Goal: Task Accomplishment & Management: Use online tool/utility

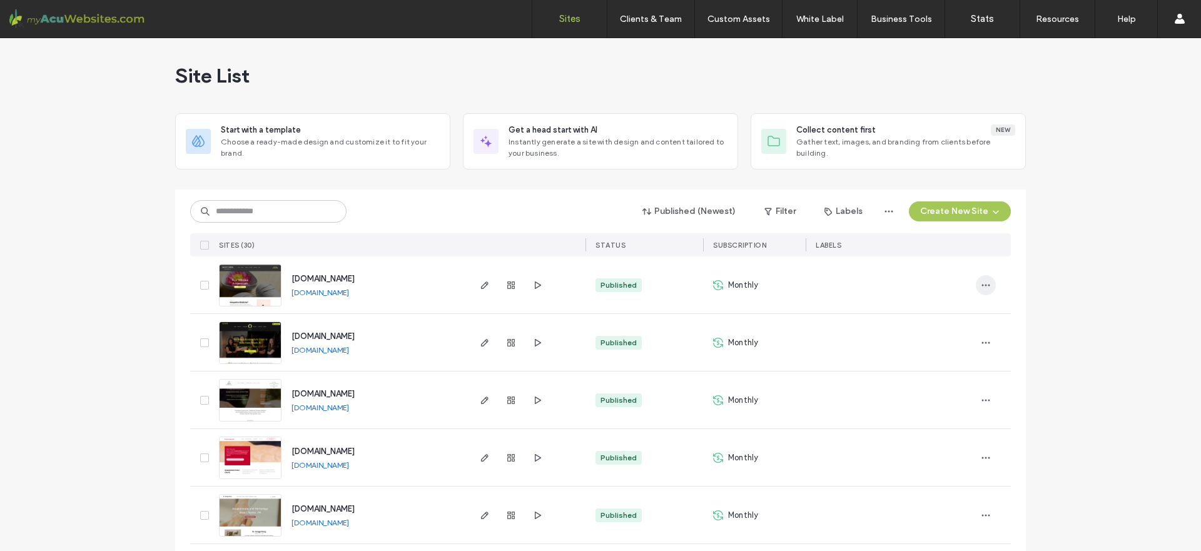
click at [982, 286] on icon "button" at bounding box center [986, 285] width 10 height 10
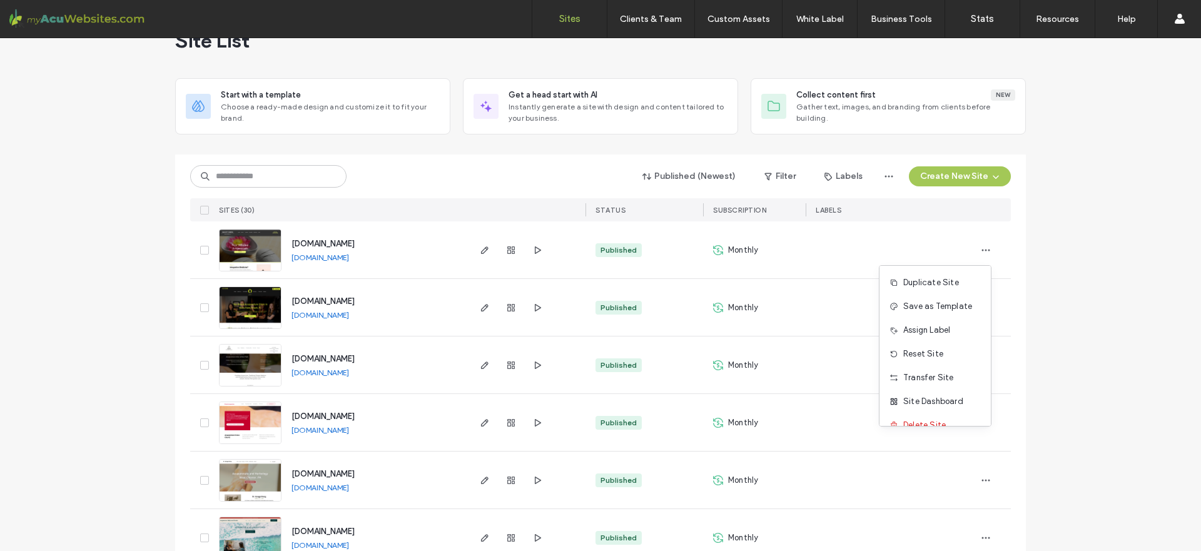
scroll to position [48, 0]
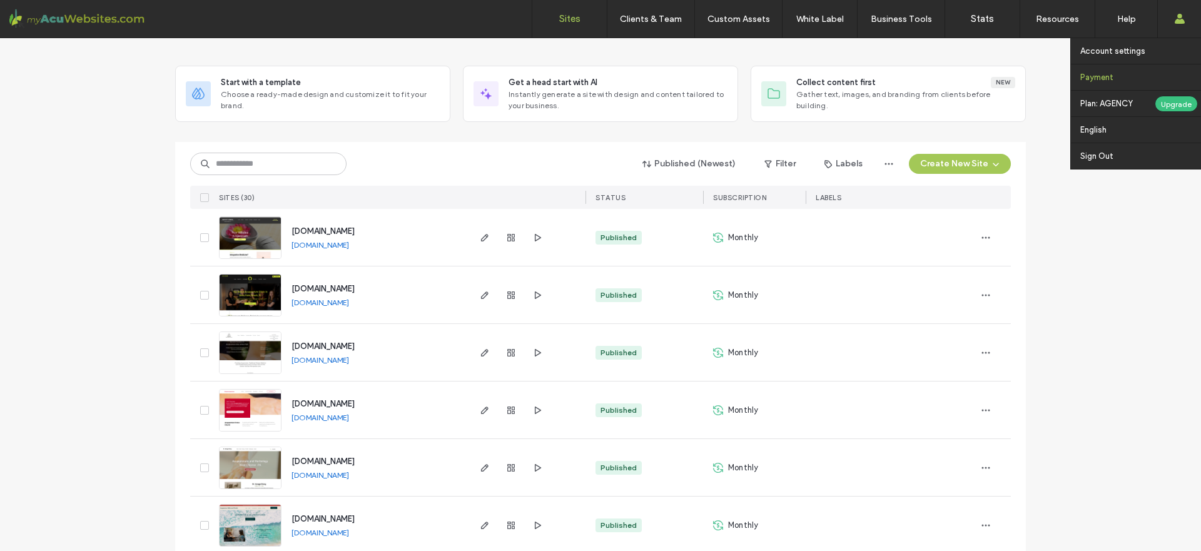
click at [1107, 81] on label "Payment" at bounding box center [1096, 77] width 33 height 9
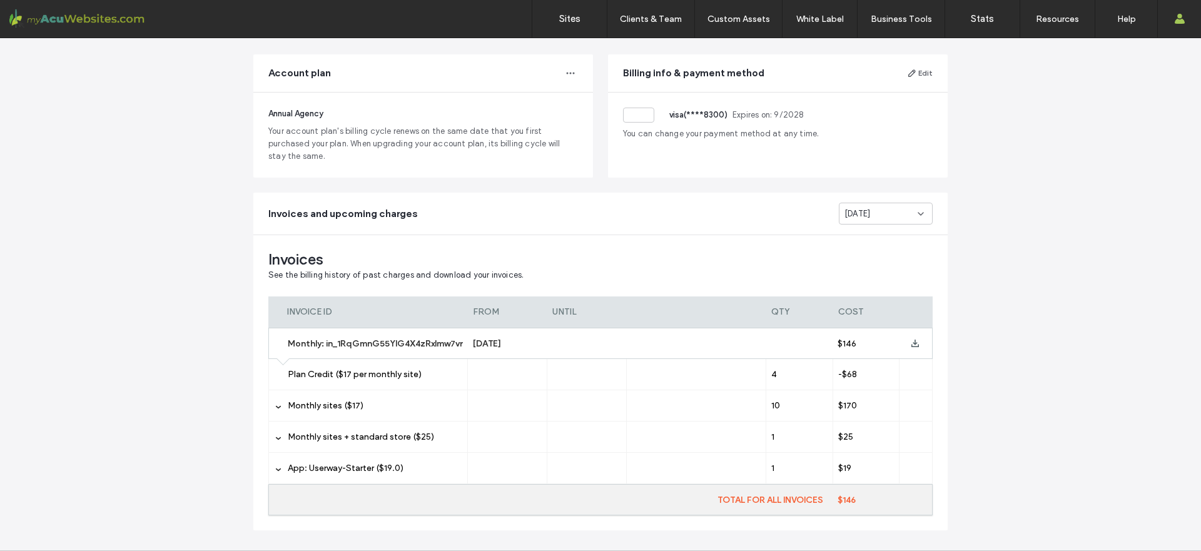
scroll to position [89, 0]
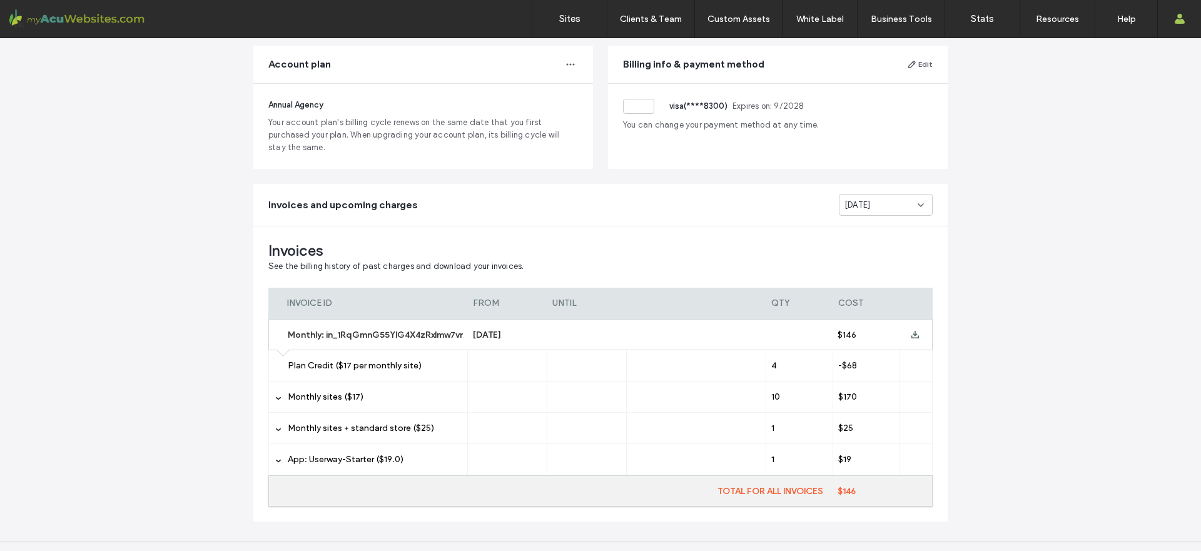
click at [278, 393] on div "Monthly sites ($17)" at bounding box center [368, 397] width 200 height 31
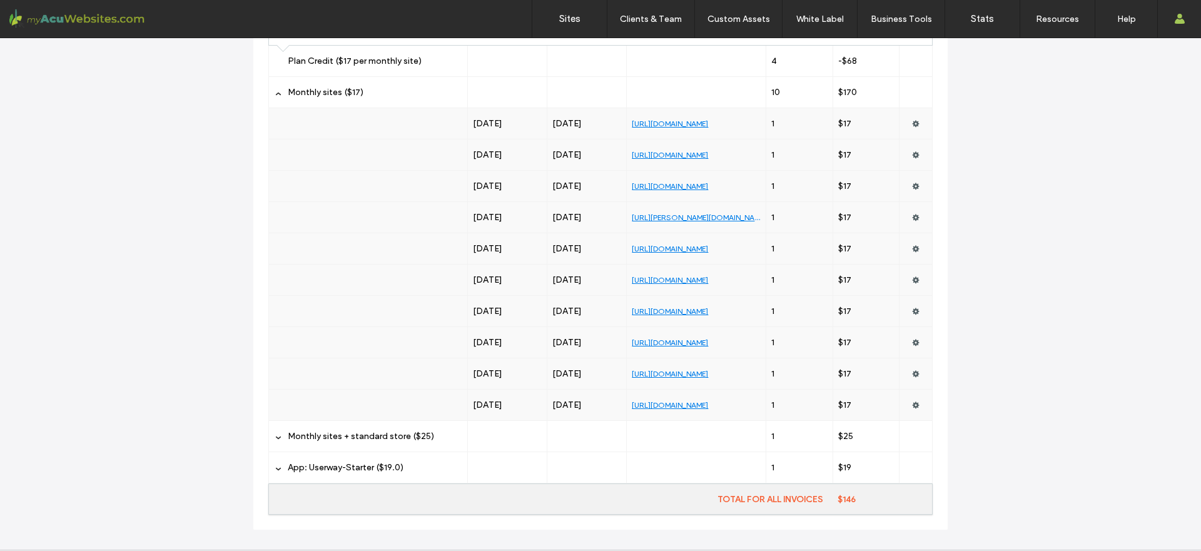
scroll to position [396, 0]
click at [277, 438] on icon at bounding box center [278, 435] width 6 height 6
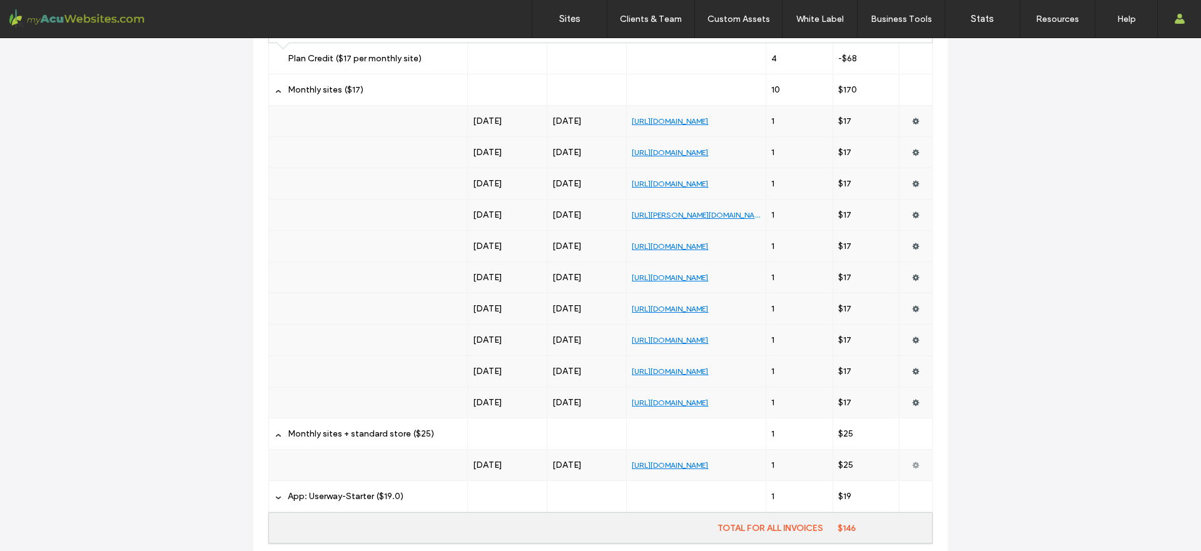
click at [913, 464] on use at bounding box center [916, 465] width 7 height 7
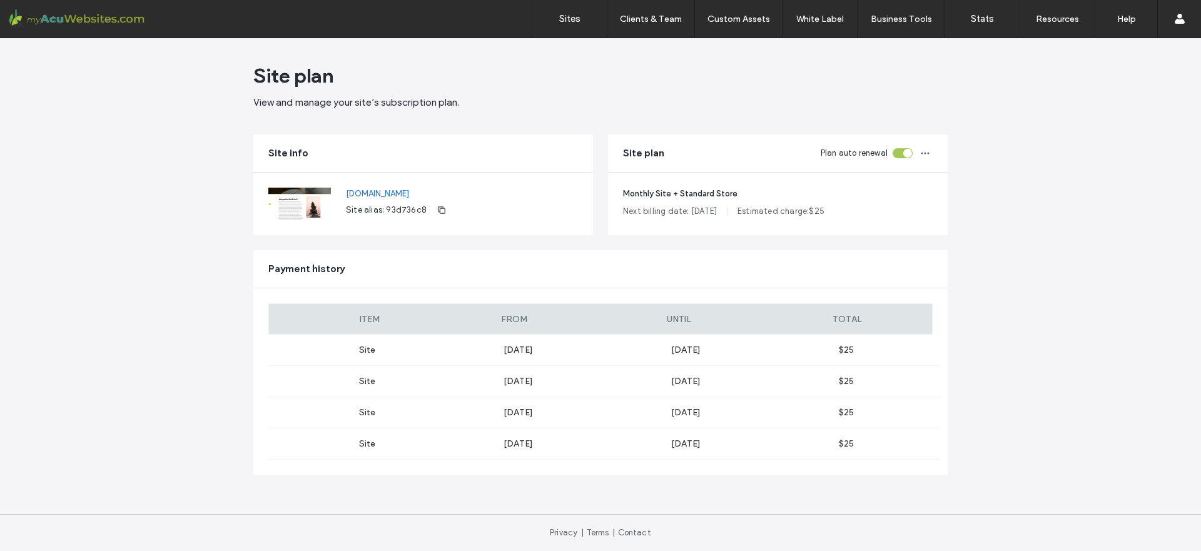
click at [1096, 160] on div "Site plan View and manage your site’s subscription plan. Site info www.suncityc…" at bounding box center [600, 294] width 1201 height 513
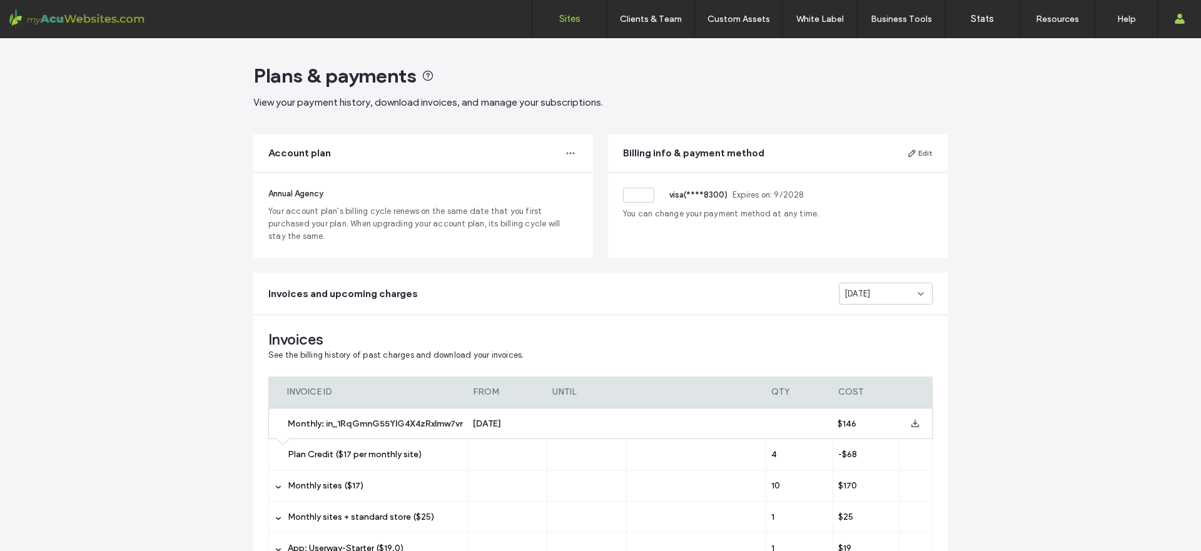
click at [552, 16] on link "Sites" at bounding box center [569, 19] width 74 height 38
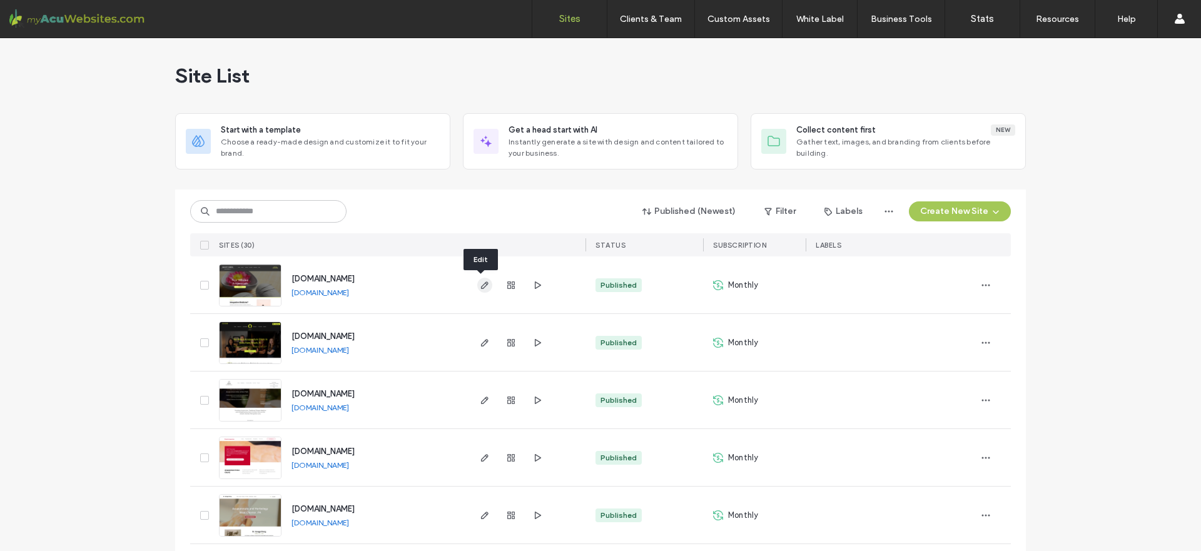
click at [485, 282] on icon "button" at bounding box center [485, 285] width 10 height 10
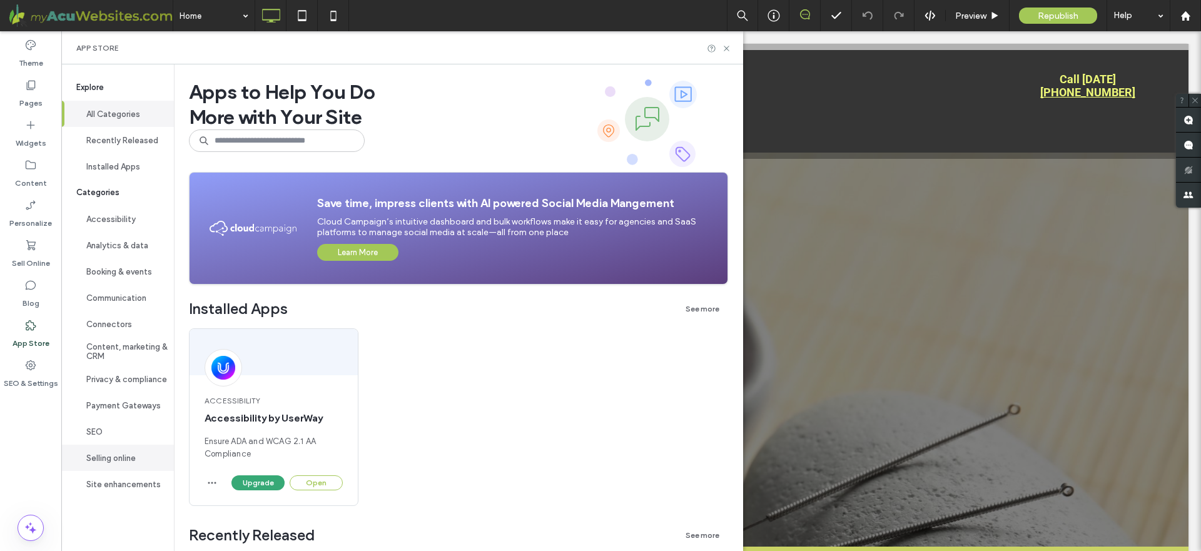
click at [122, 457] on button "Selling online" at bounding box center [117, 458] width 113 height 26
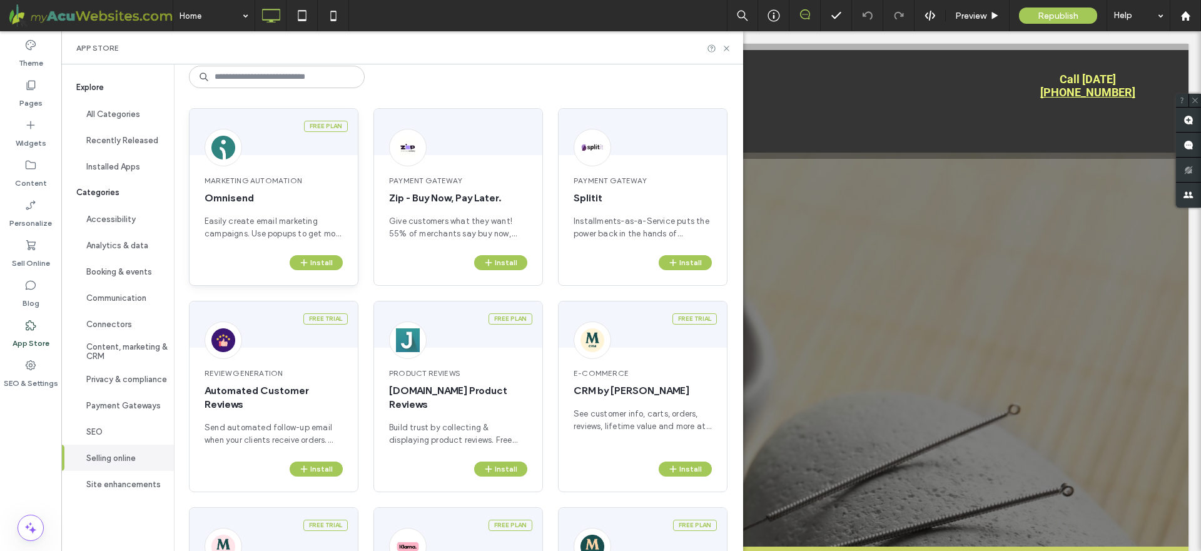
scroll to position [71, 0]
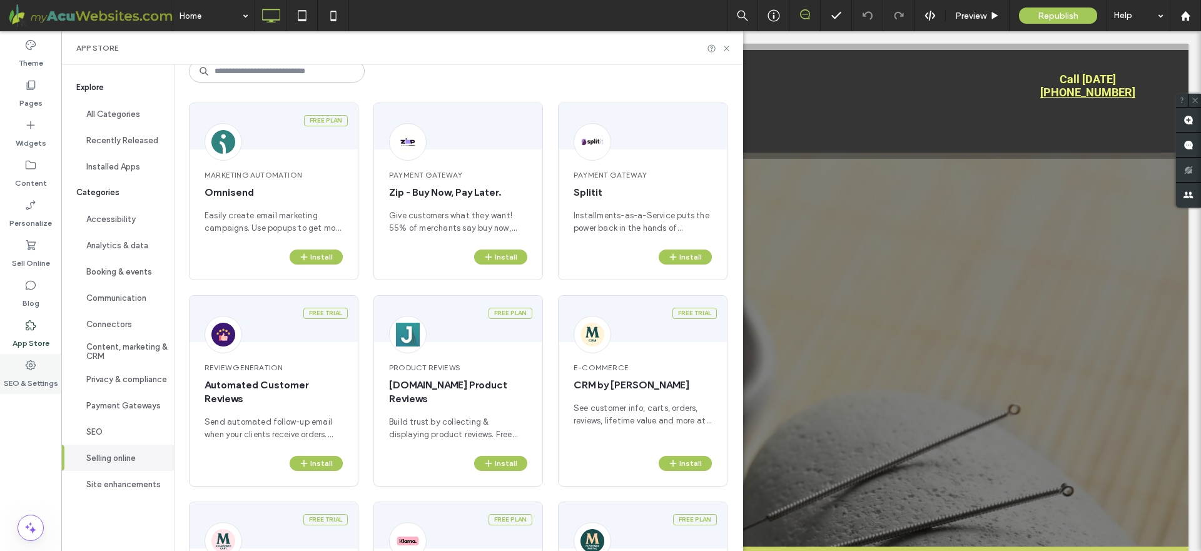
click at [40, 377] on label "SEO & Settings" at bounding box center [31, 381] width 54 height 18
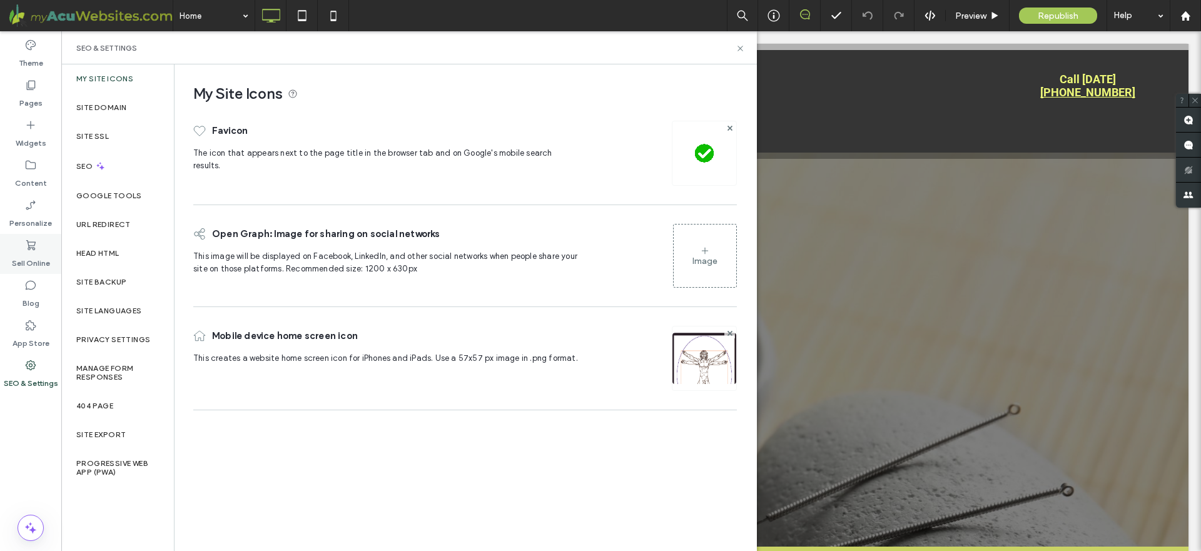
click at [33, 253] on label "Sell Online" at bounding box center [31, 260] width 38 height 18
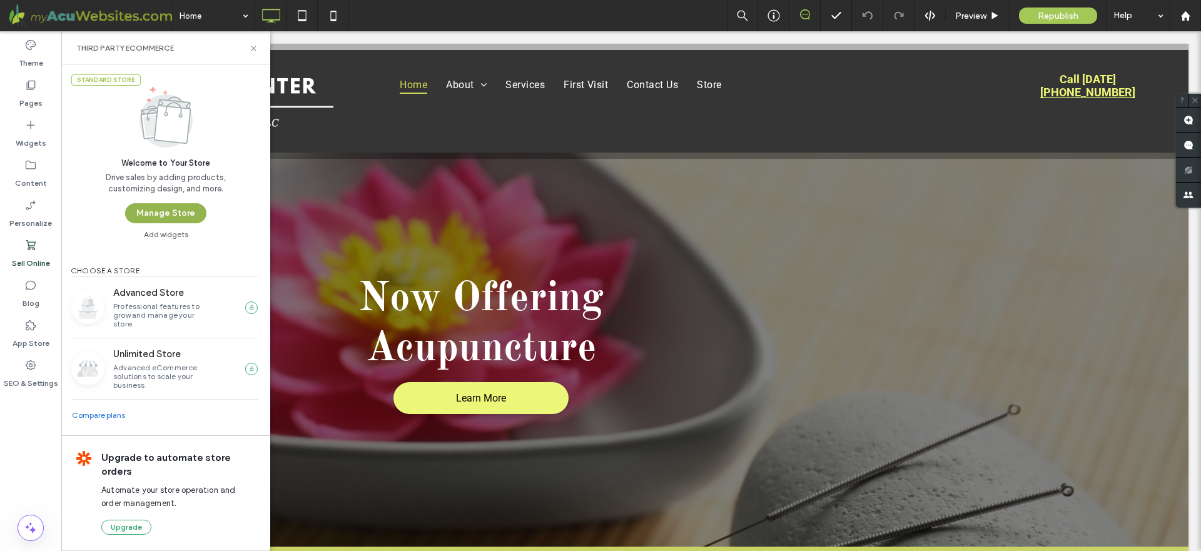
click at [188, 211] on button "Manage Store" at bounding box center [165, 213] width 81 height 20
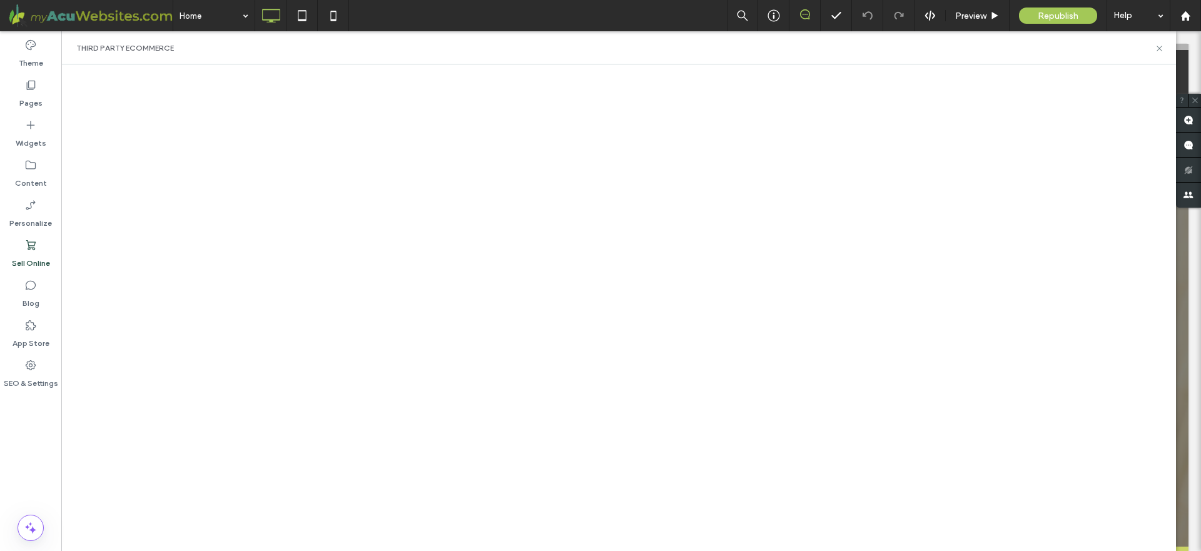
click at [28, 251] on icon at bounding box center [30, 245] width 13 height 13
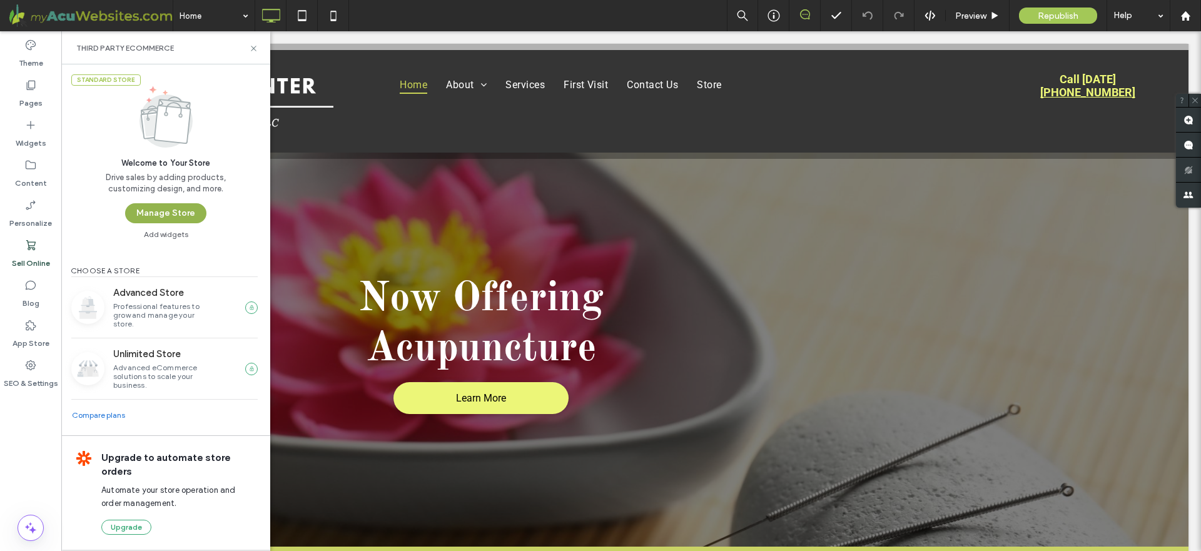
click at [171, 210] on button "Manage Store" at bounding box center [165, 213] width 81 height 20
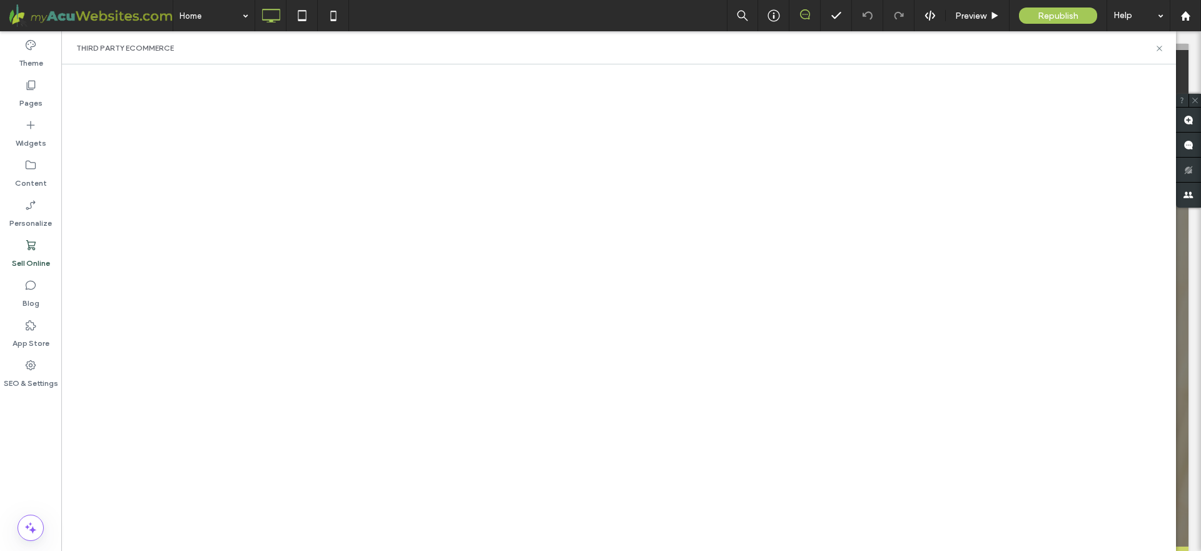
click at [33, 247] on use at bounding box center [30, 245] width 9 height 10
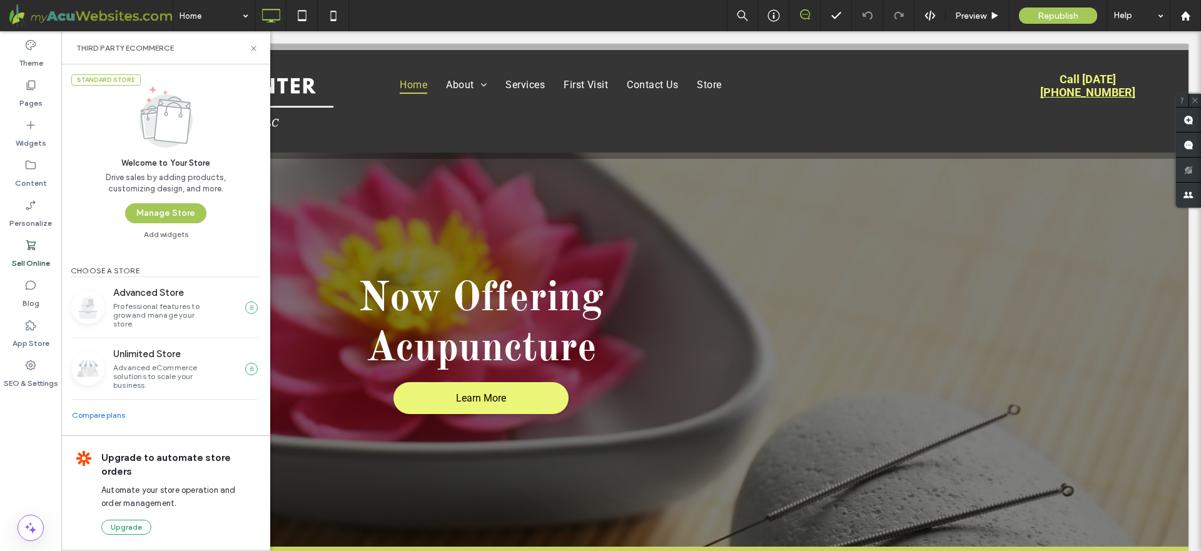
click at [249, 79] on div "Standard Store" at bounding box center [165, 79] width 209 height 11
drag, startPoint x: 253, startPoint y: 78, endPoint x: 162, endPoint y: 71, distance: 91.0
click at [250, 78] on div "Standard Store" at bounding box center [165, 79] width 209 height 11
click at [130, 78] on div "Standard Store" at bounding box center [105, 79] width 69 height 11
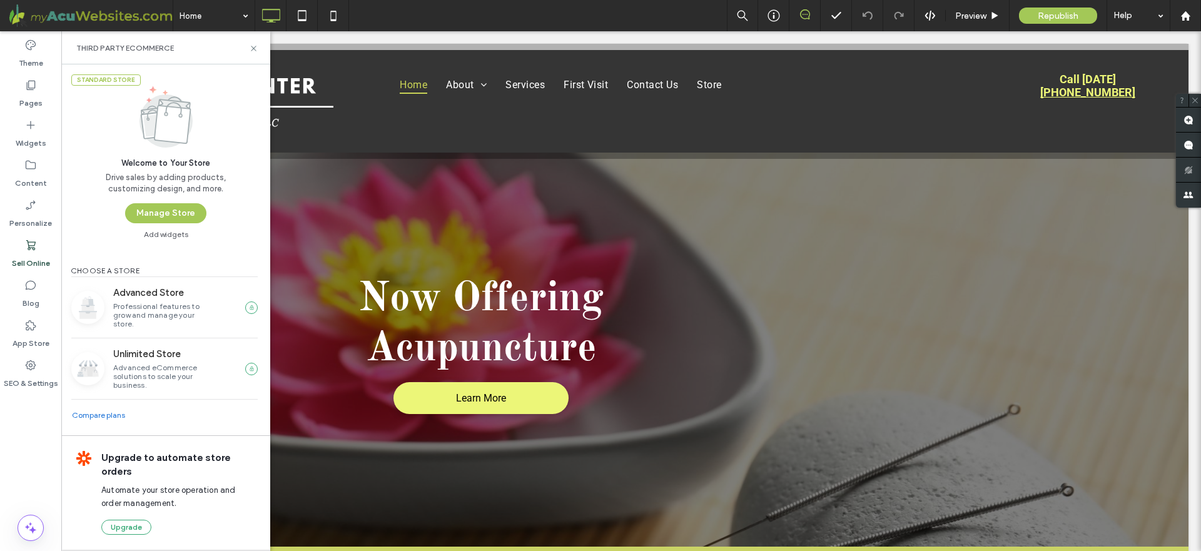
drag, startPoint x: 224, startPoint y: 77, endPoint x: 235, endPoint y: 76, distance: 11.3
click at [224, 77] on div "Standard Store" at bounding box center [165, 79] width 209 height 11
drag, startPoint x: 241, startPoint y: 76, endPoint x: 250, endPoint y: 76, distance: 8.8
click at [247, 76] on div "Standard Store" at bounding box center [165, 79] width 209 height 11
drag, startPoint x: 255, startPoint y: 76, endPoint x: 256, endPoint y: 133, distance: 56.3
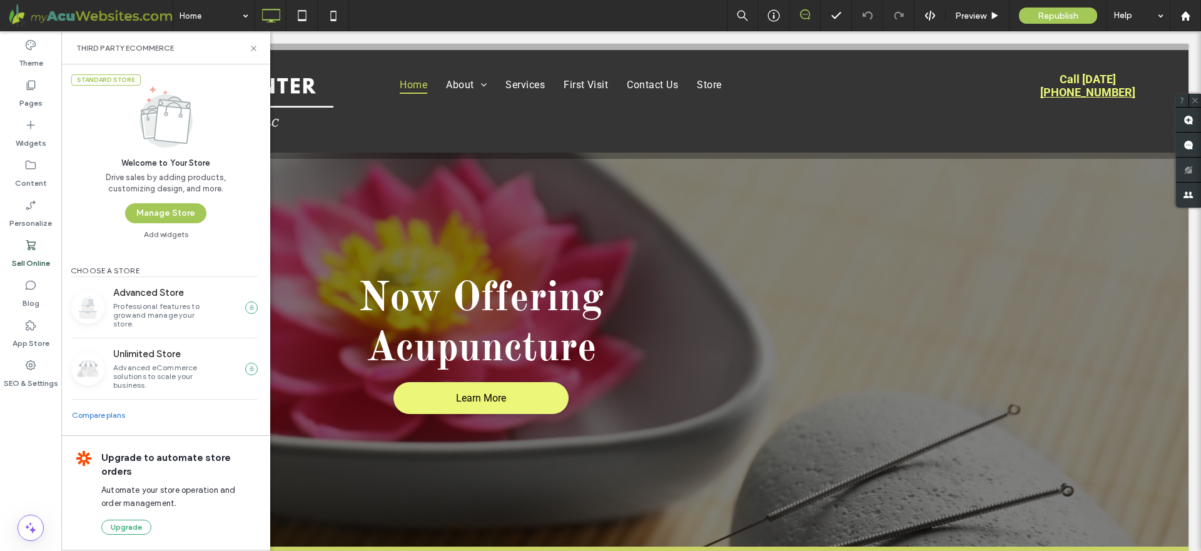
click at [256, 133] on div "Standard Store Welcome to Your Store Drive sales by adding products, customizin…" at bounding box center [165, 151] width 209 height 175
click at [238, 176] on div "Standard Store Welcome to Your Store Drive sales by adding products, customizin…" at bounding box center [165, 151] width 209 height 175
click at [251, 216] on div "Standard Store Welcome to Your Store Drive sales by adding products, customizin…" at bounding box center [165, 151] width 209 height 175
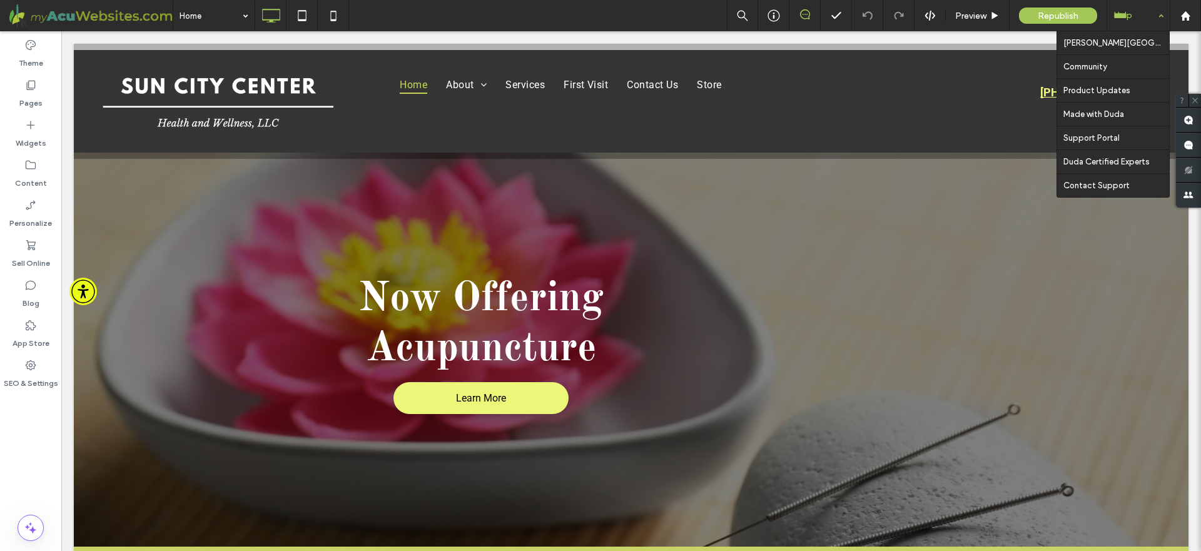
click at [1124, 7] on div "Help" at bounding box center [1138, 15] width 63 height 31
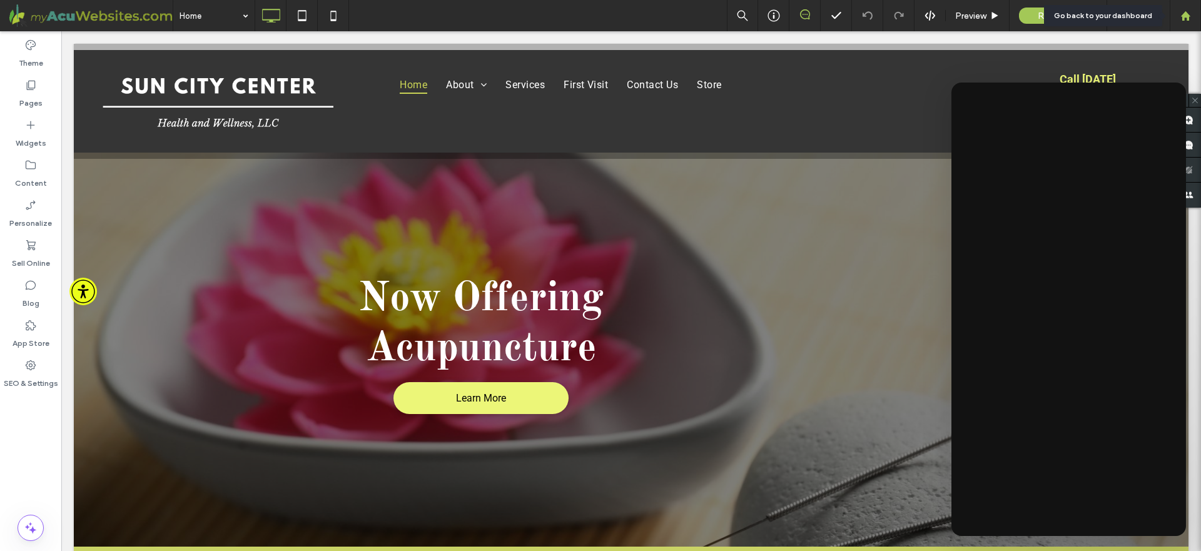
click at [1184, 14] on use at bounding box center [1184, 15] width 9 height 9
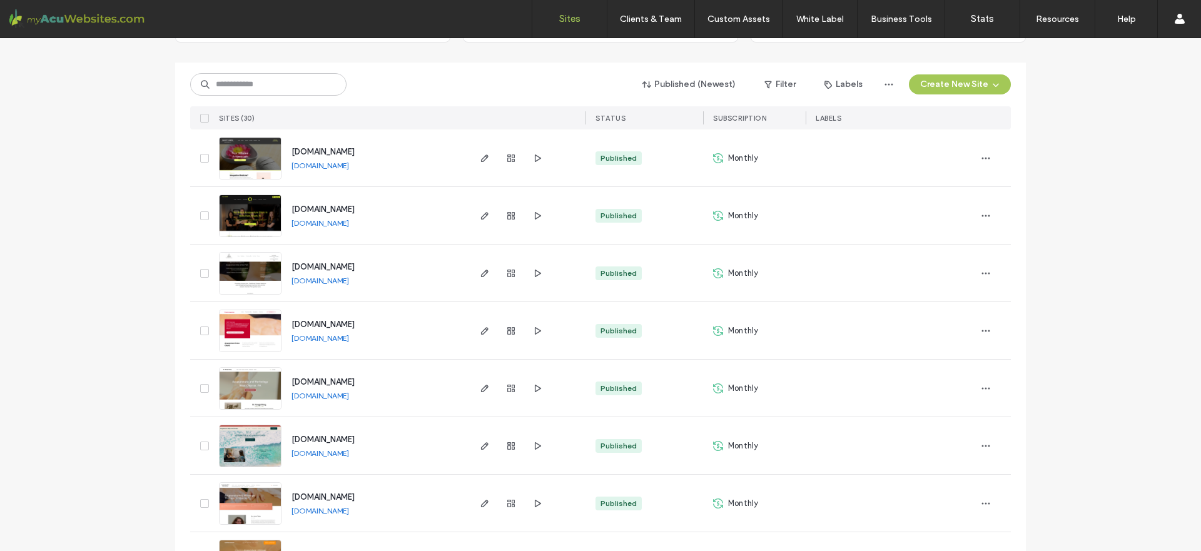
scroll to position [124, 0]
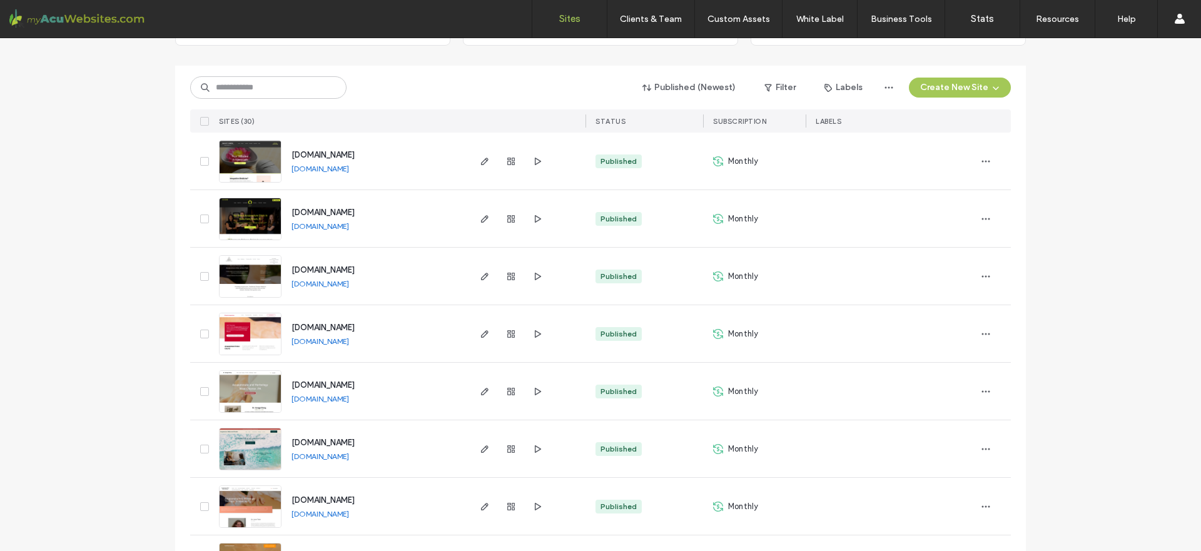
click at [349, 284] on link "www.eastwindtherapies.net" at bounding box center [321, 283] width 58 height 9
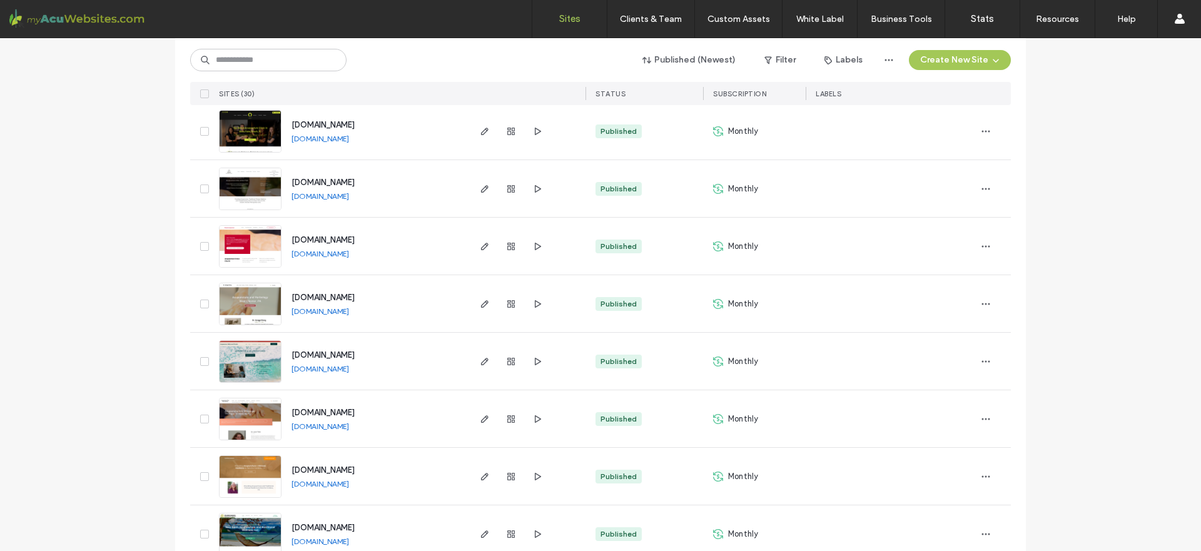
scroll to position [212, 0]
click at [349, 254] on link "www.12heartsacupuncture.com" at bounding box center [321, 252] width 58 height 9
click at [337, 314] on link "www.drdongom.com" at bounding box center [321, 310] width 58 height 9
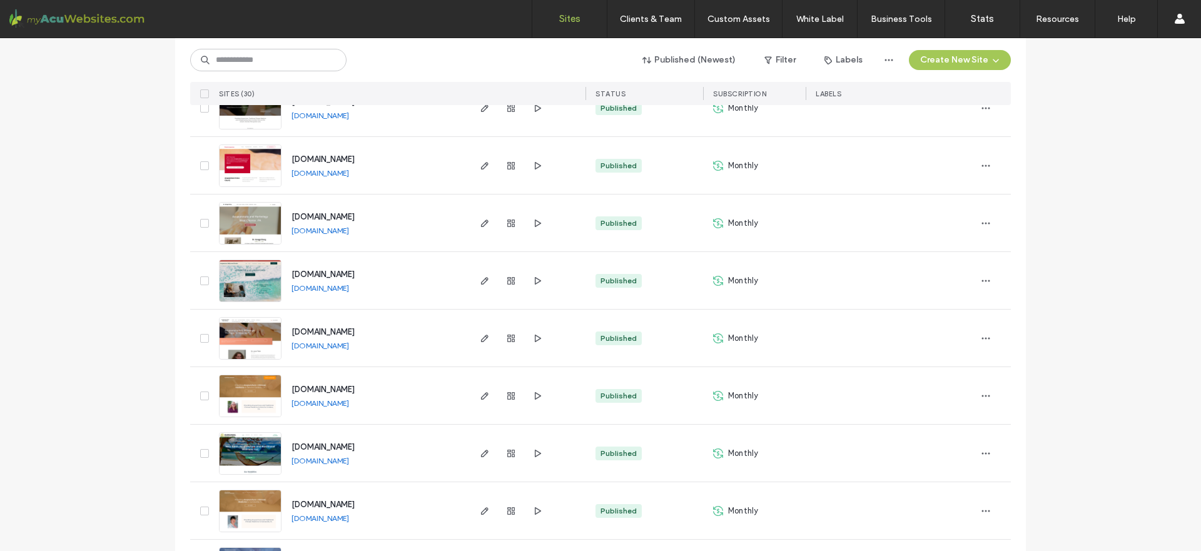
scroll to position [293, 0]
click at [349, 341] on link "www.acupuncturetotalbodywellness.com" at bounding box center [321, 344] width 58 height 9
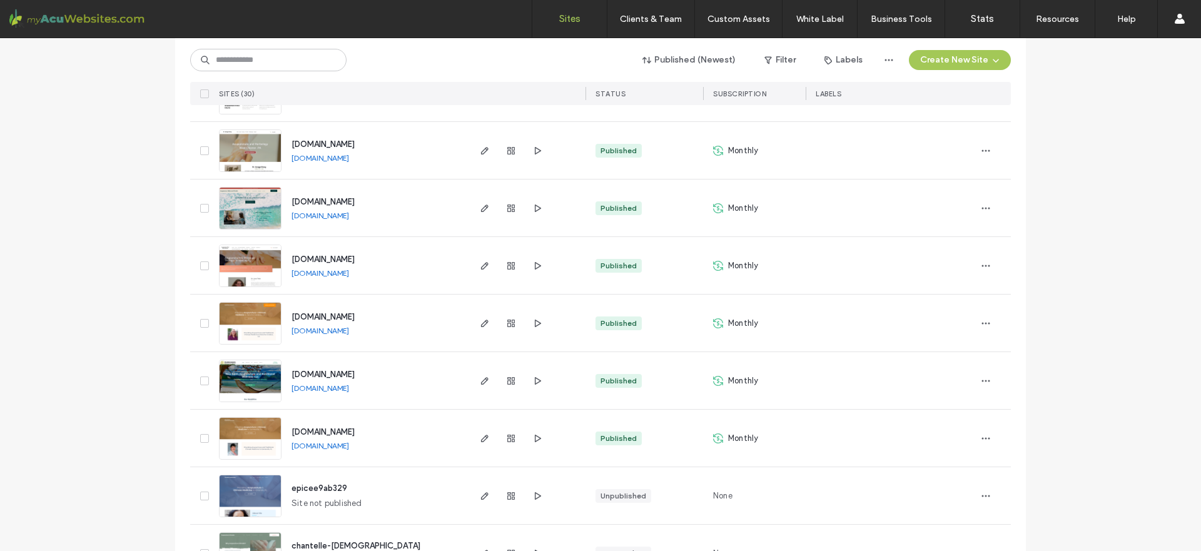
scroll to position [367, 0]
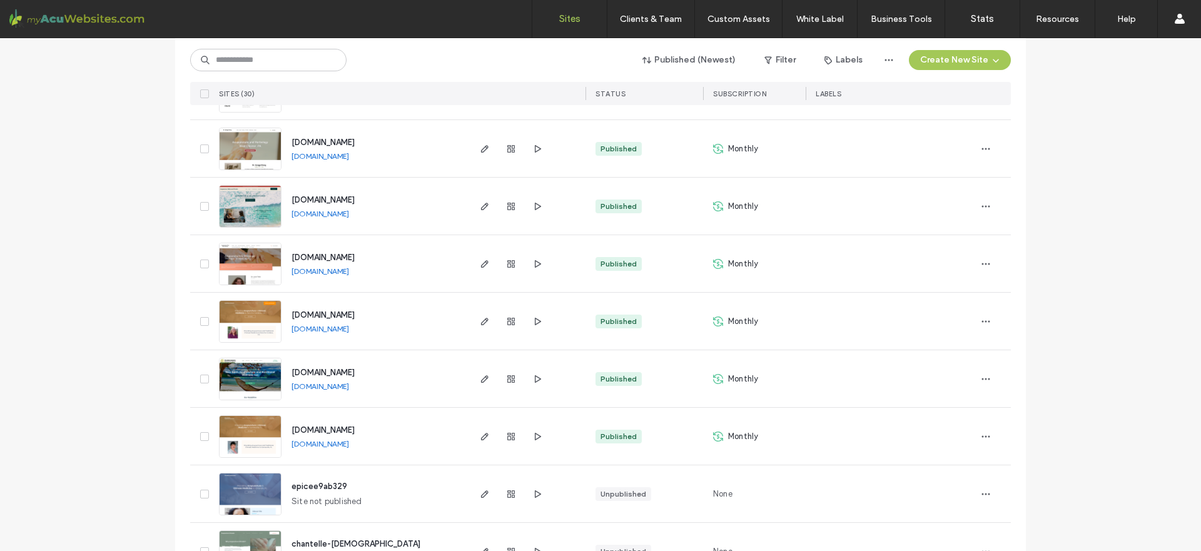
click at [349, 328] on link "www.acupuncture2day.com" at bounding box center [321, 328] width 58 height 9
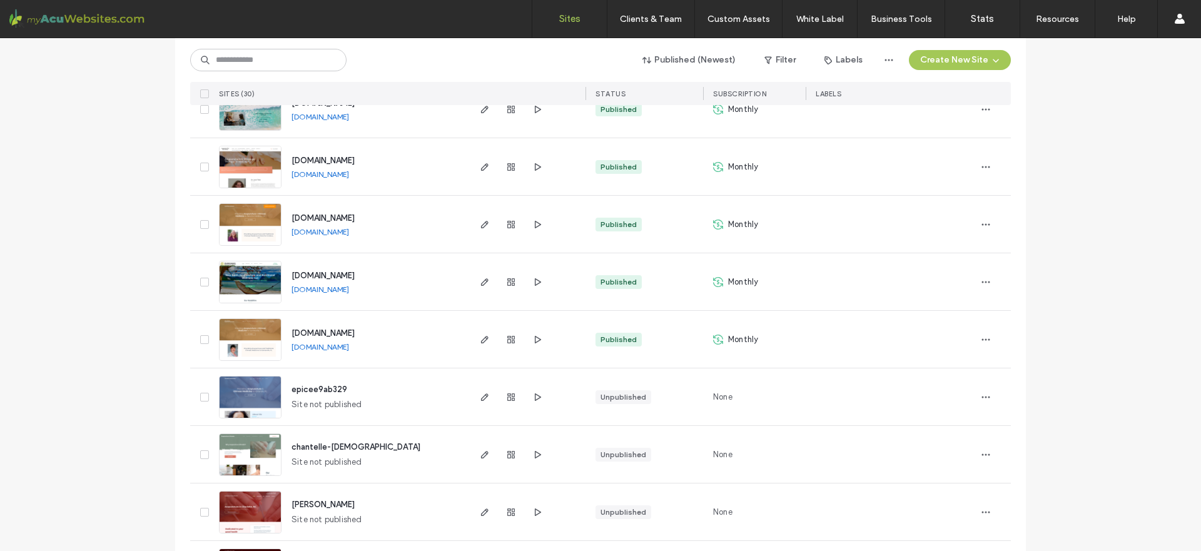
scroll to position [461, 0]
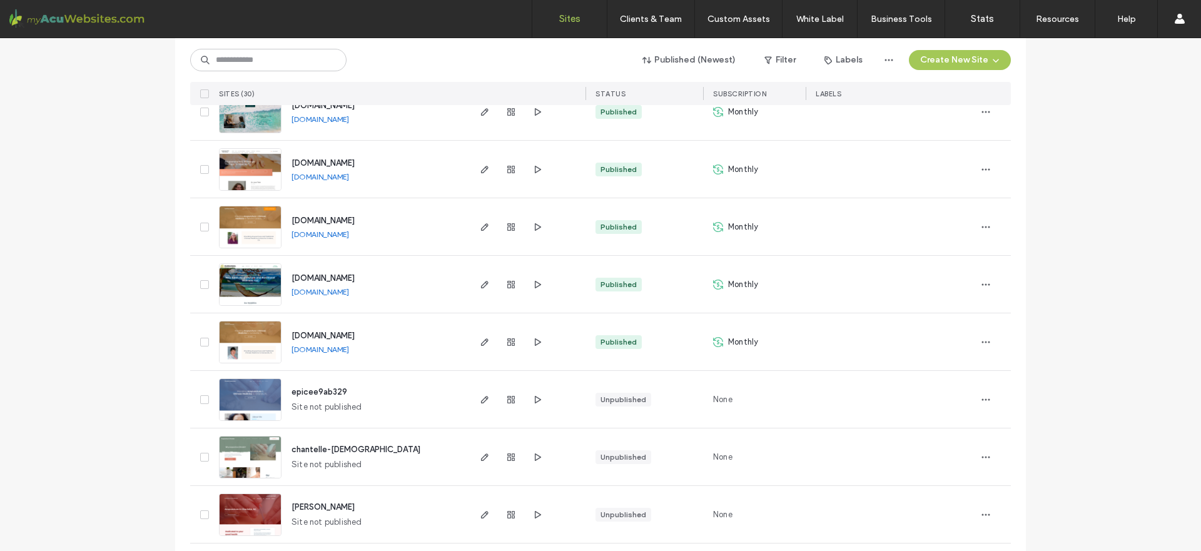
click at [349, 290] on link "www.newearthacumed.com" at bounding box center [321, 291] width 58 height 9
click at [349, 345] on link "www.acugainesville.com" at bounding box center [321, 349] width 58 height 9
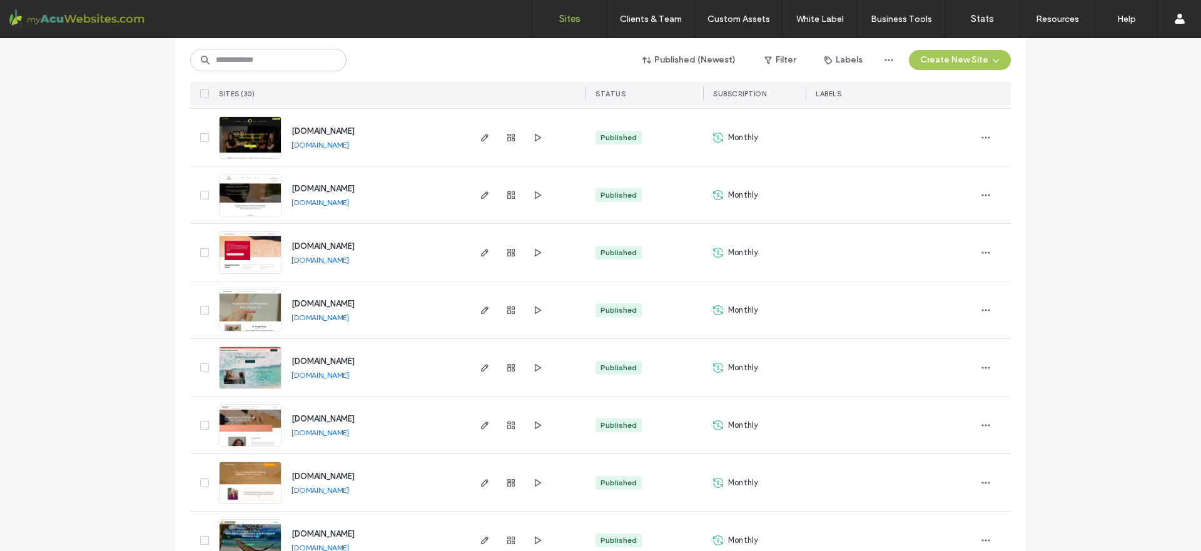
scroll to position [180, 0]
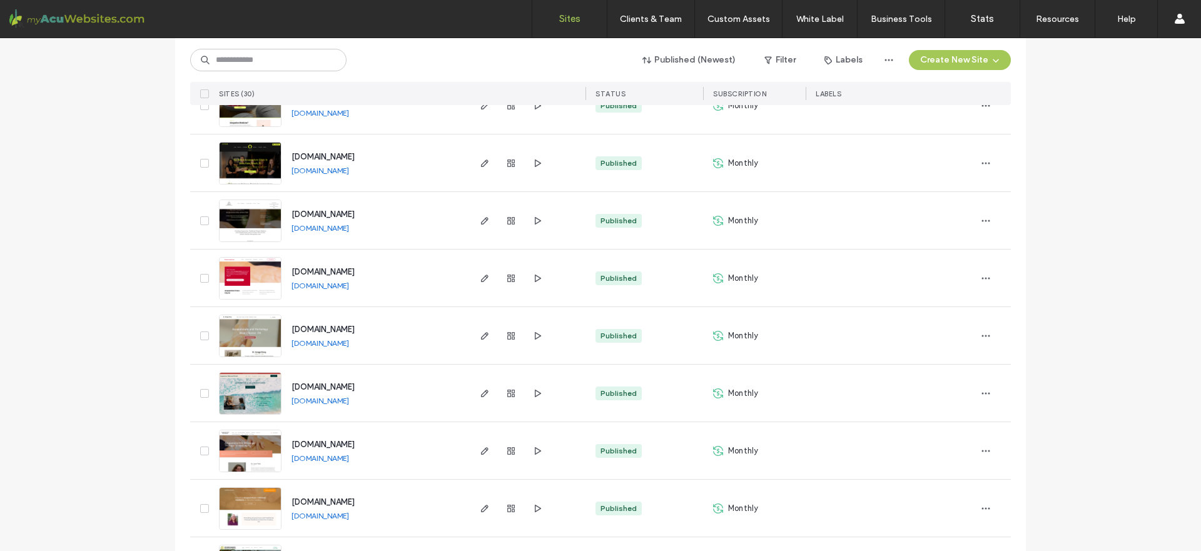
click at [349, 232] on link "www.eastwindtherapies.net" at bounding box center [321, 227] width 58 height 9
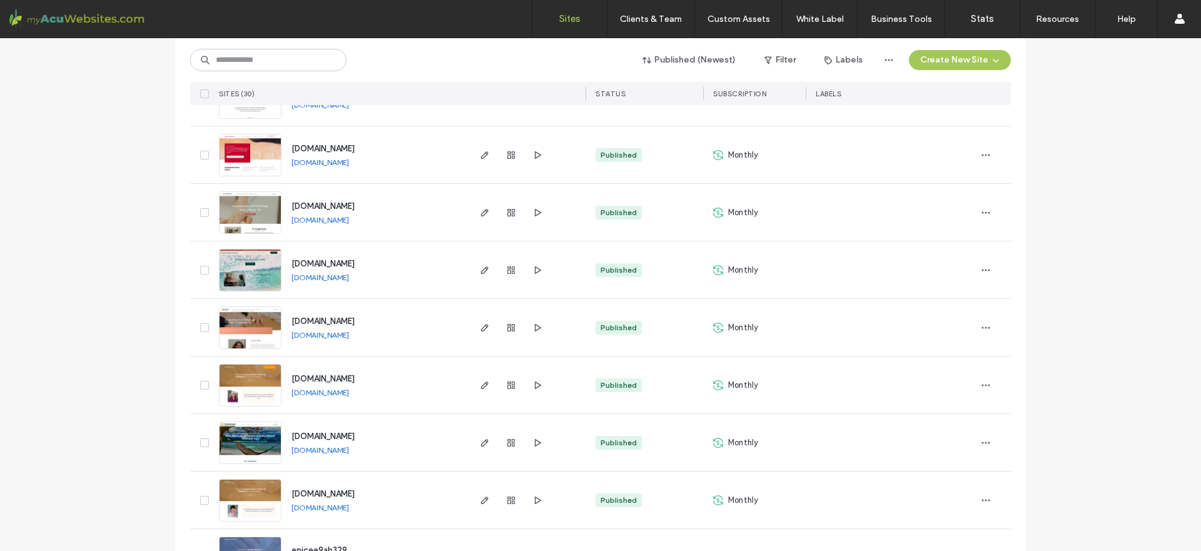
scroll to position [320, 0]
